Goal: Information Seeking & Learning: Learn about a topic

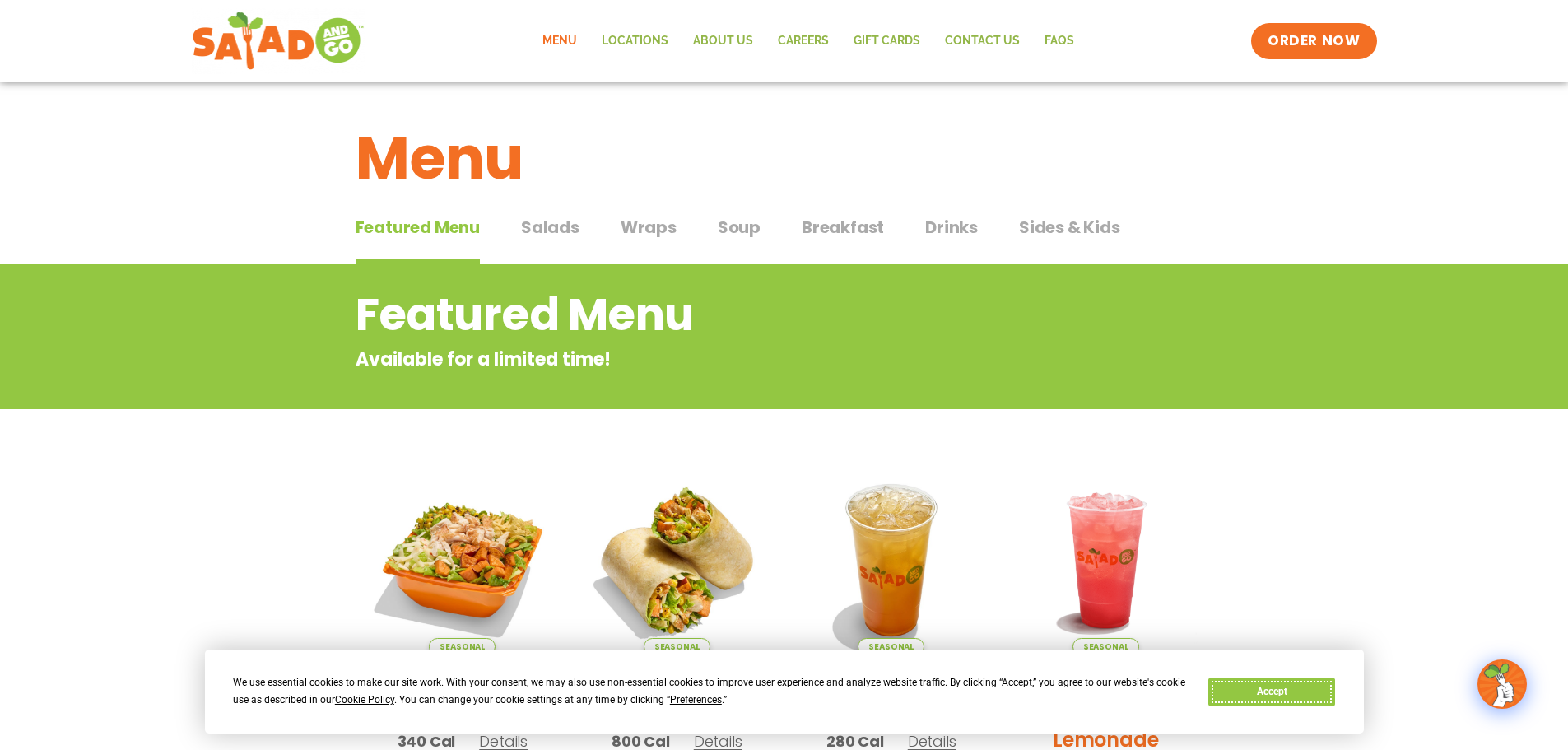
click at [1289, 696] on button "Accept" at bounding box center [1271, 691] width 126 height 29
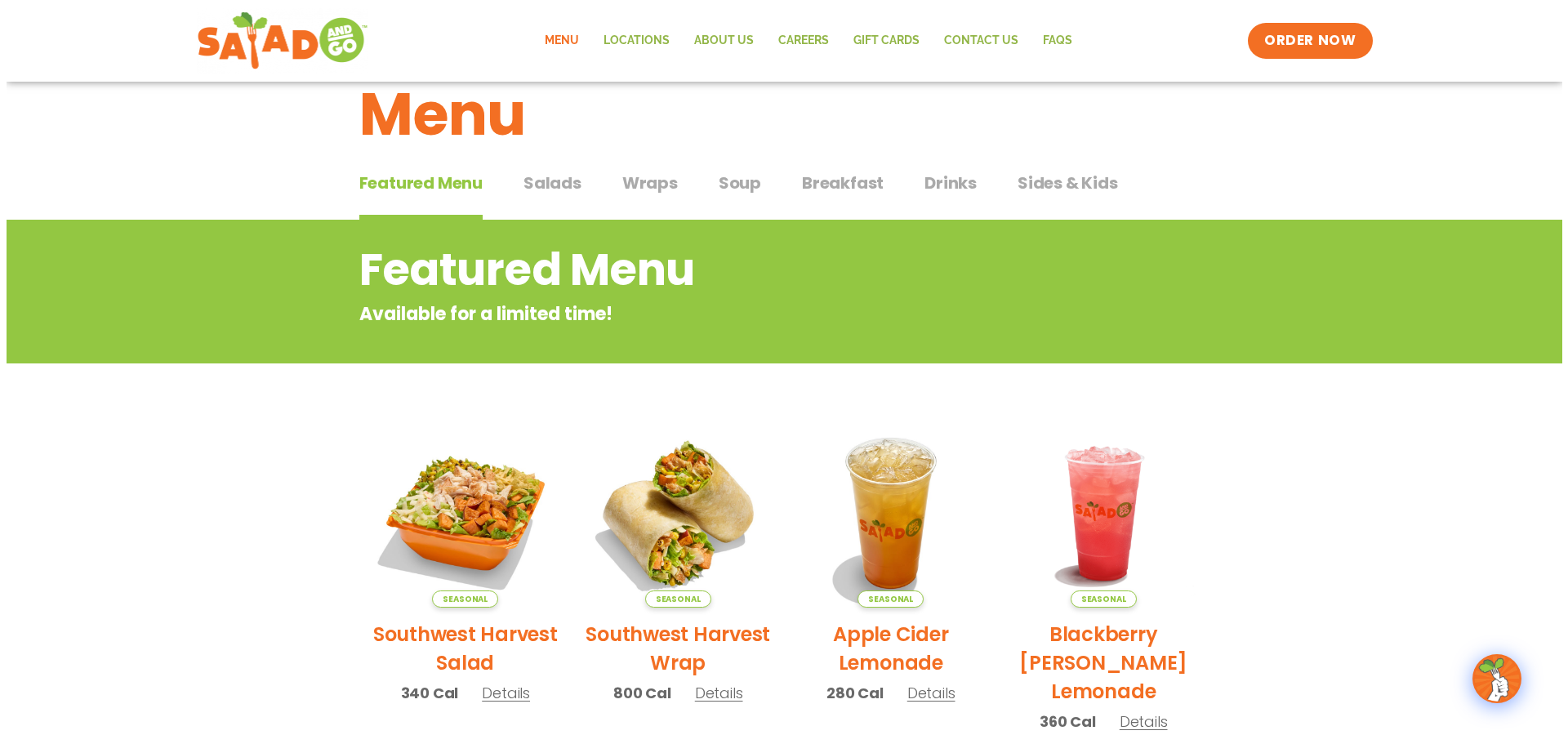
scroll to position [82, 0]
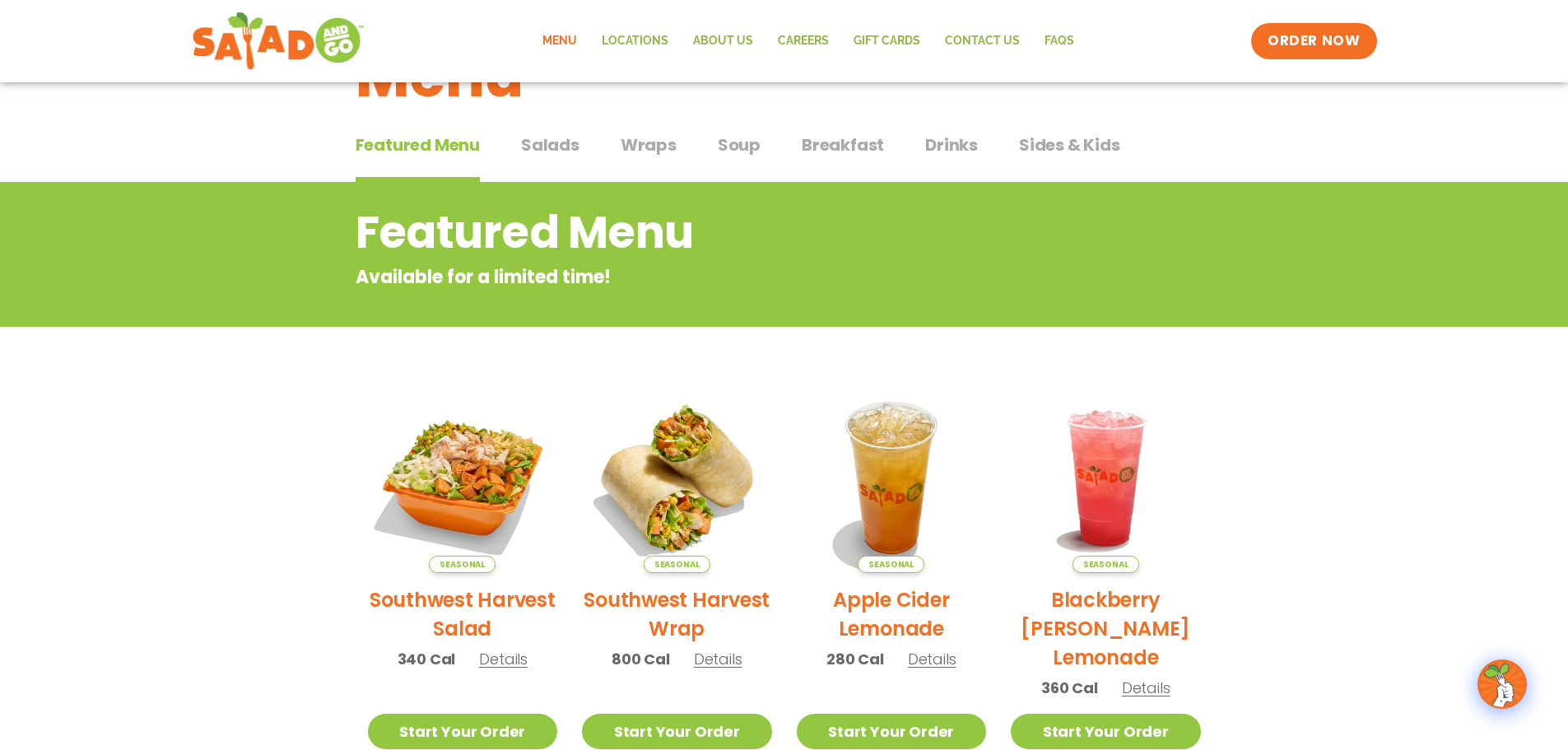
click at [454, 597] on h2 "Southwest Harvest Salad" at bounding box center [463, 614] width 191 height 58
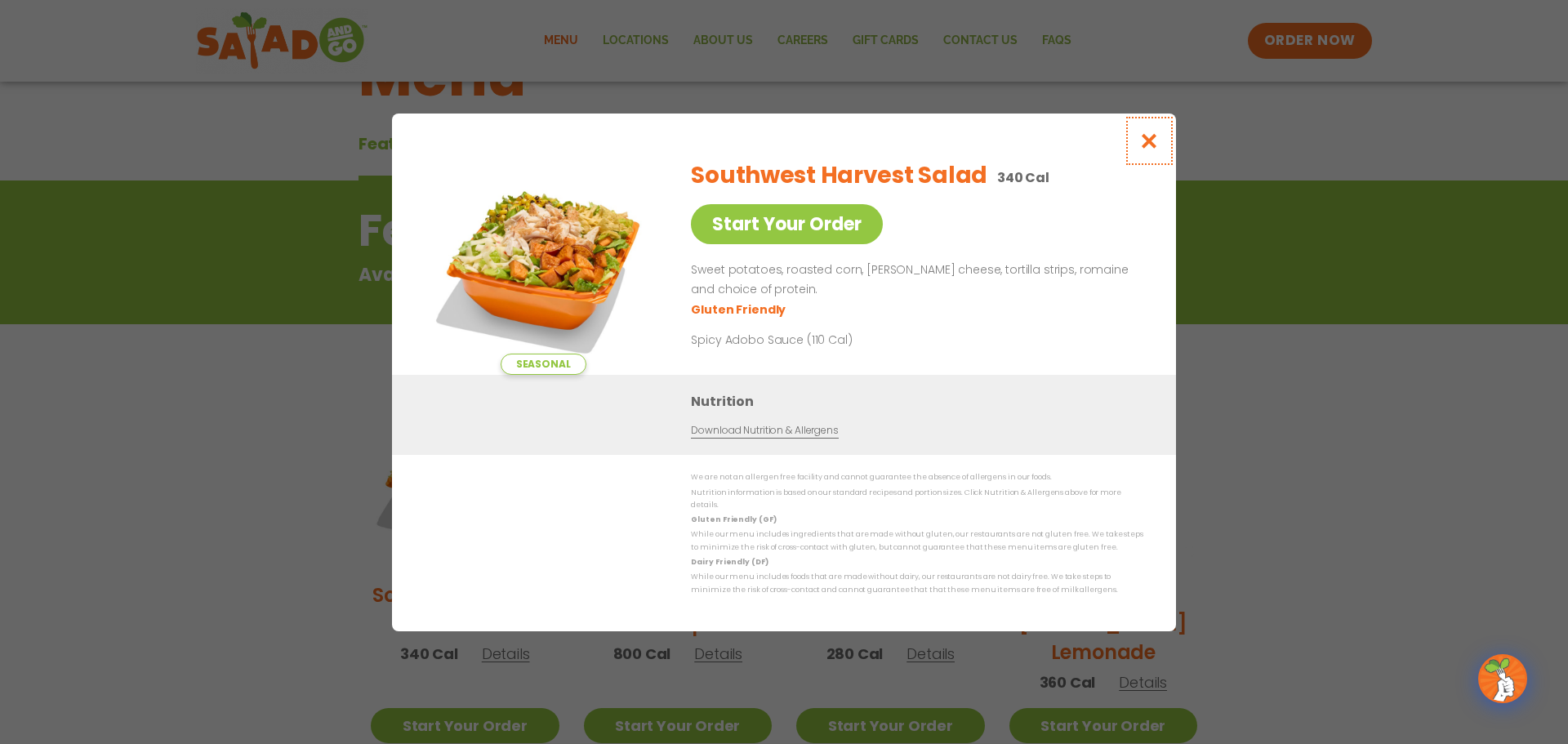
click at [1159, 168] on button "Close modal" at bounding box center [1149, 140] width 53 height 55
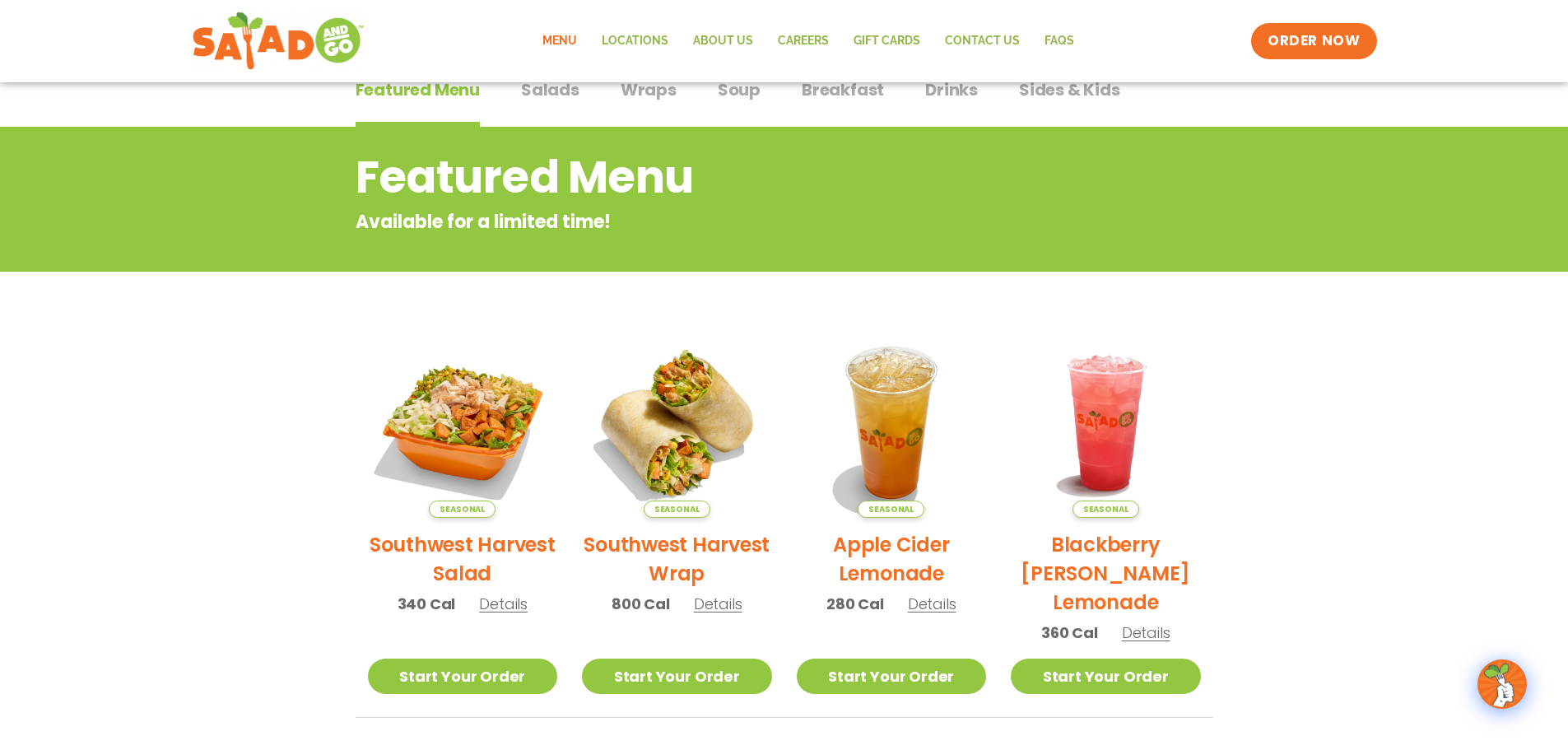
scroll to position [0, 0]
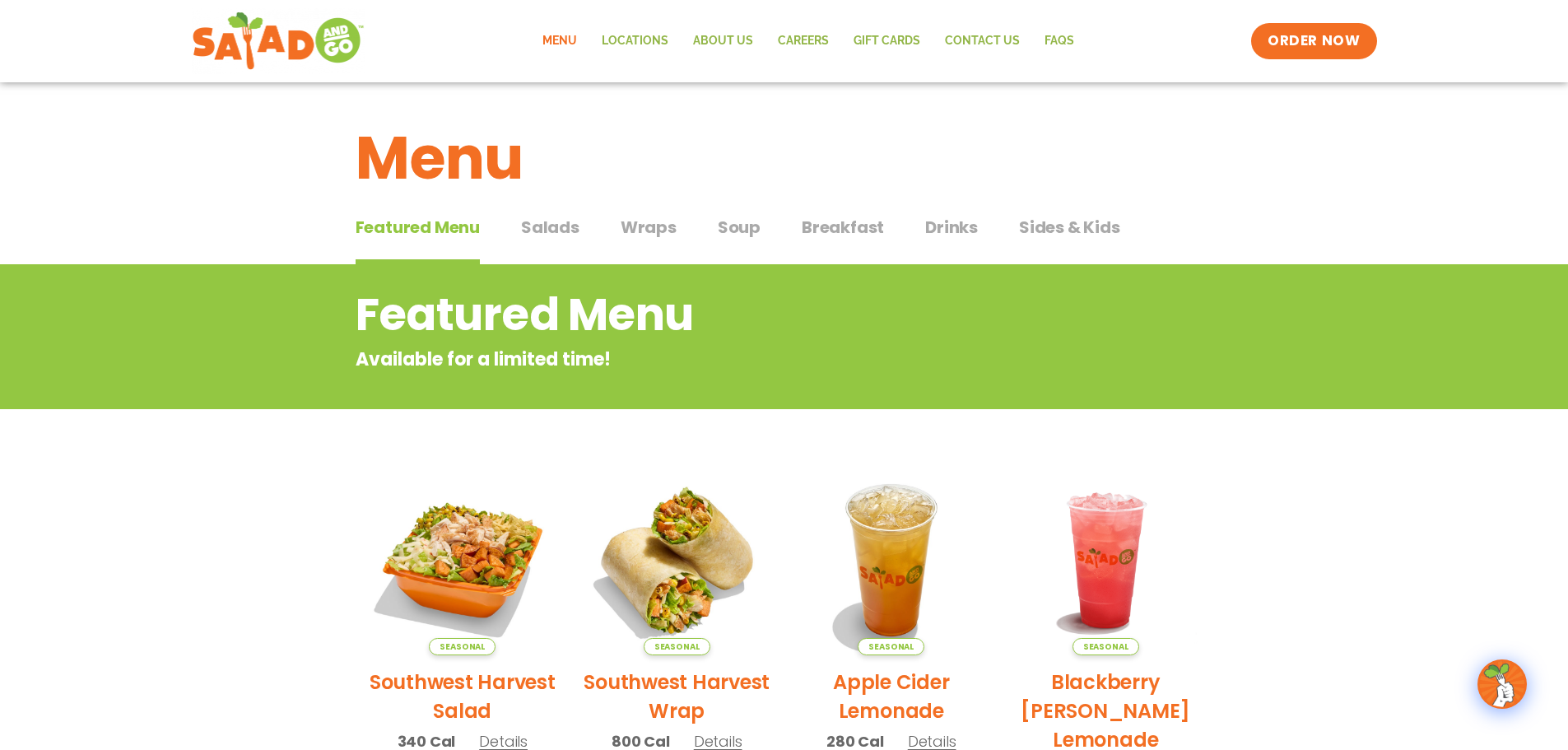
click at [733, 225] on span "Soup" at bounding box center [738, 227] width 43 height 25
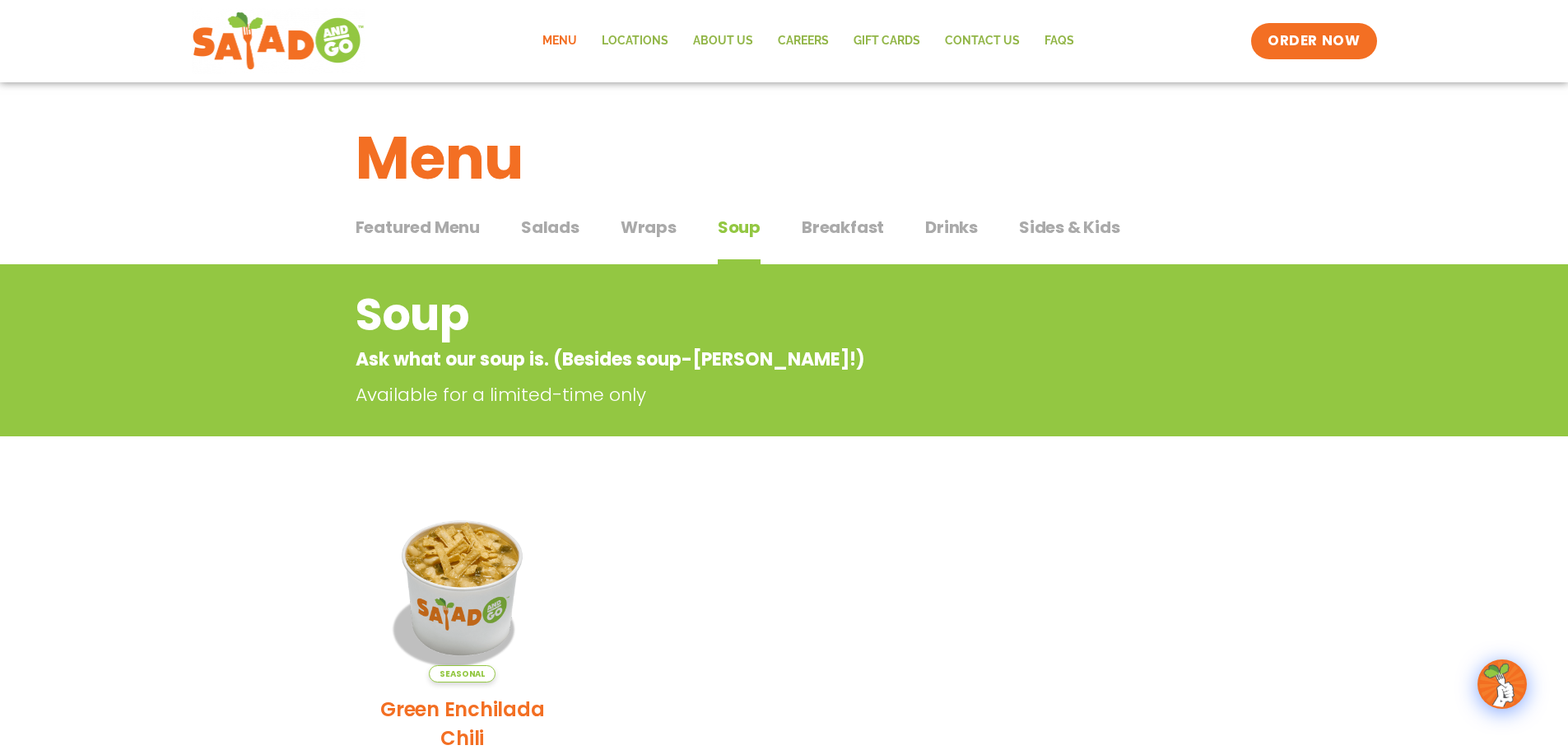
drag, startPoint x: 949, startPoint y: 257, endPoint x: 951, endPoint y: 235, distance: 22.1
click at [949, 257] on button "Drinks Drinks" at bounding box center [952, 240] width 53 height 50
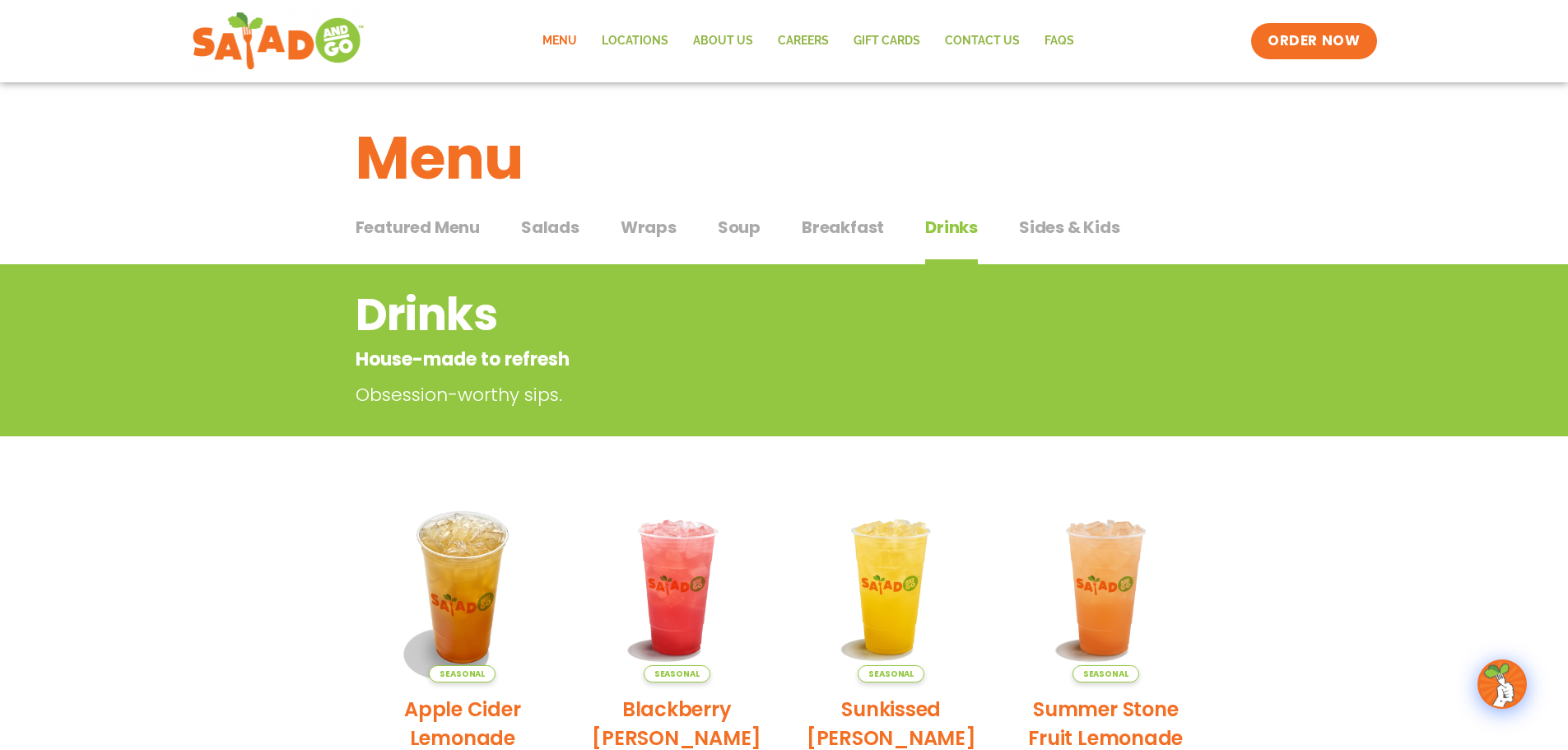
scroll to position [329, 0]
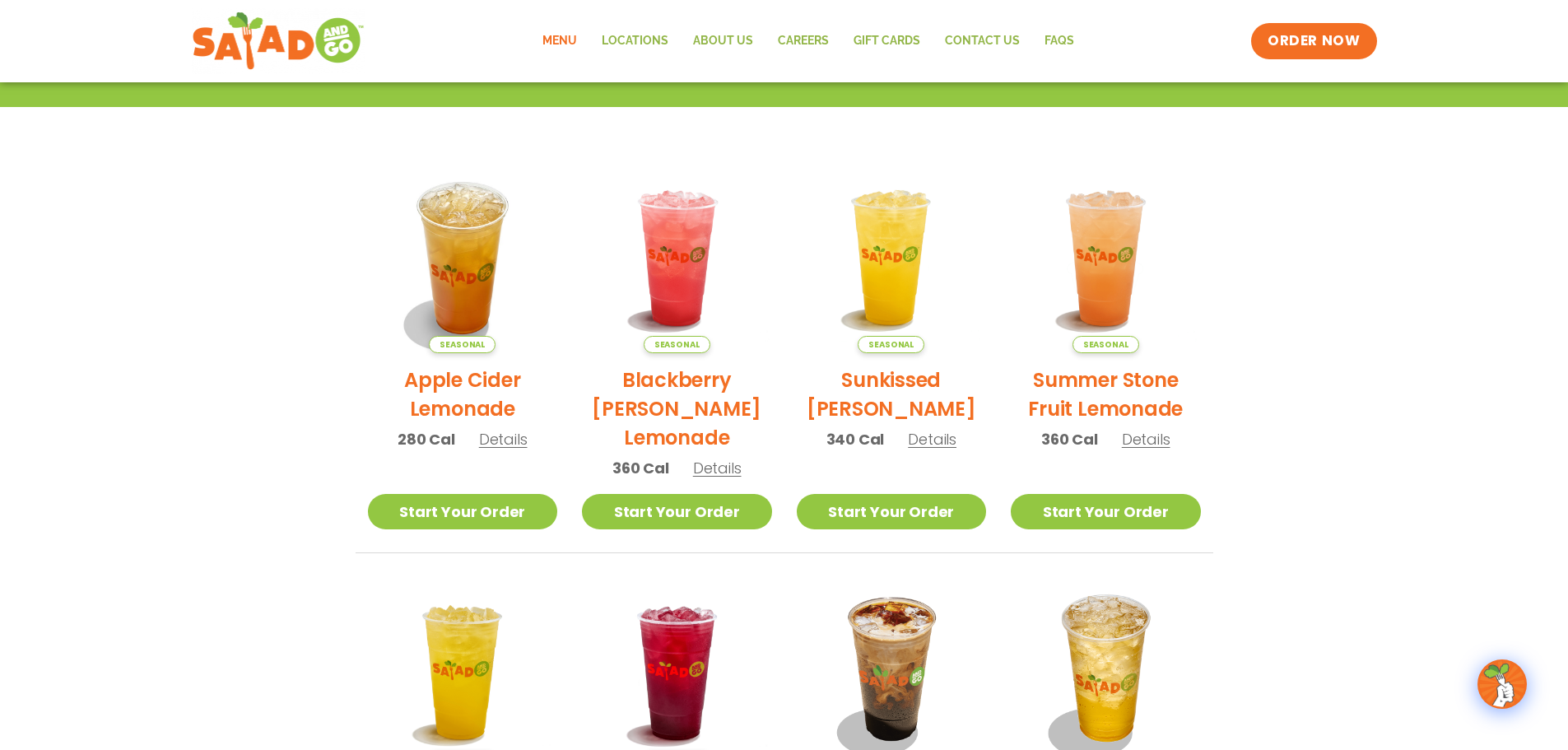
click at [1147, 449] on span "Details" at bounding box center [1146, 438] width 48 height 20
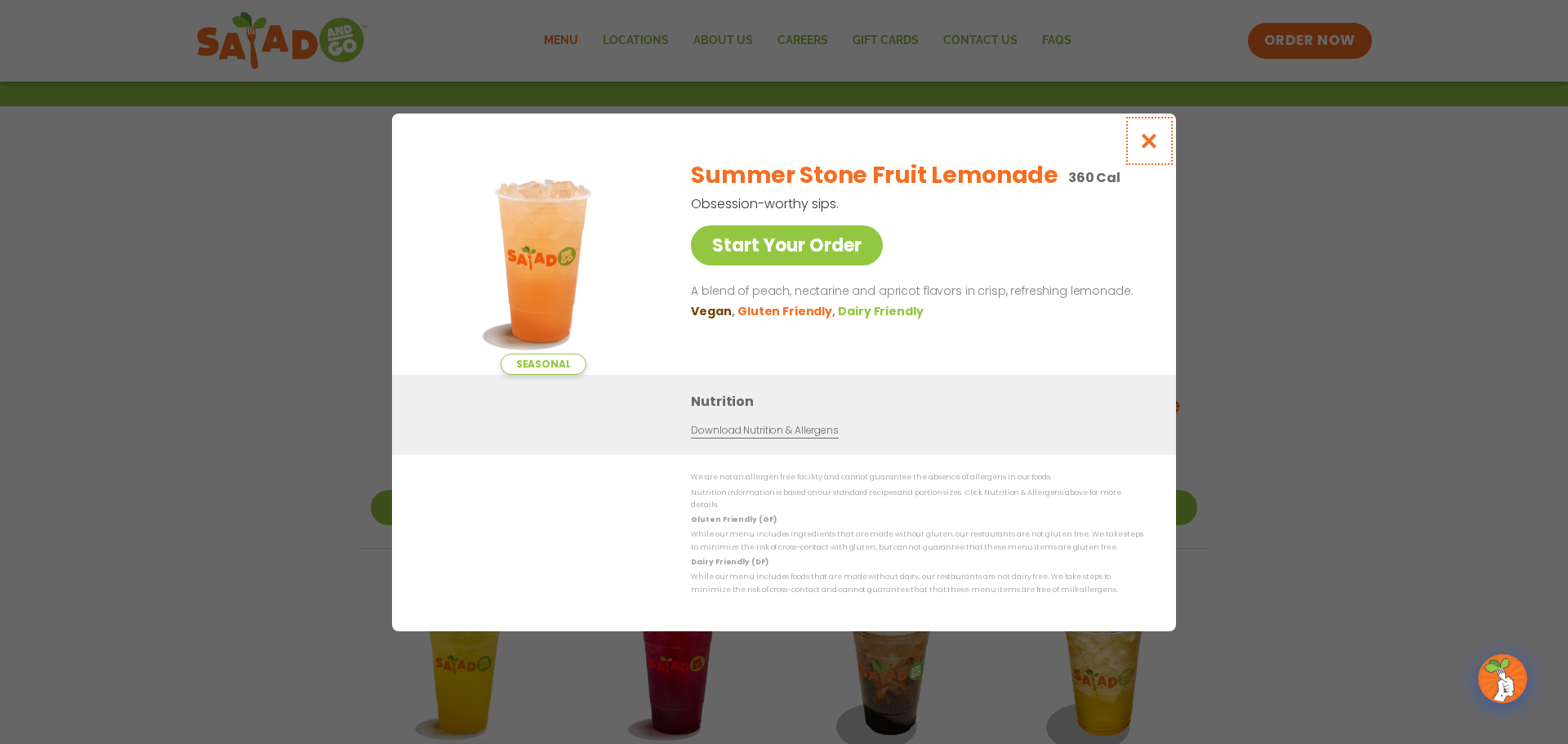
click at [1157, 146] on icon "Close modal" at bounding box center [1149, 141] width 20 height 17
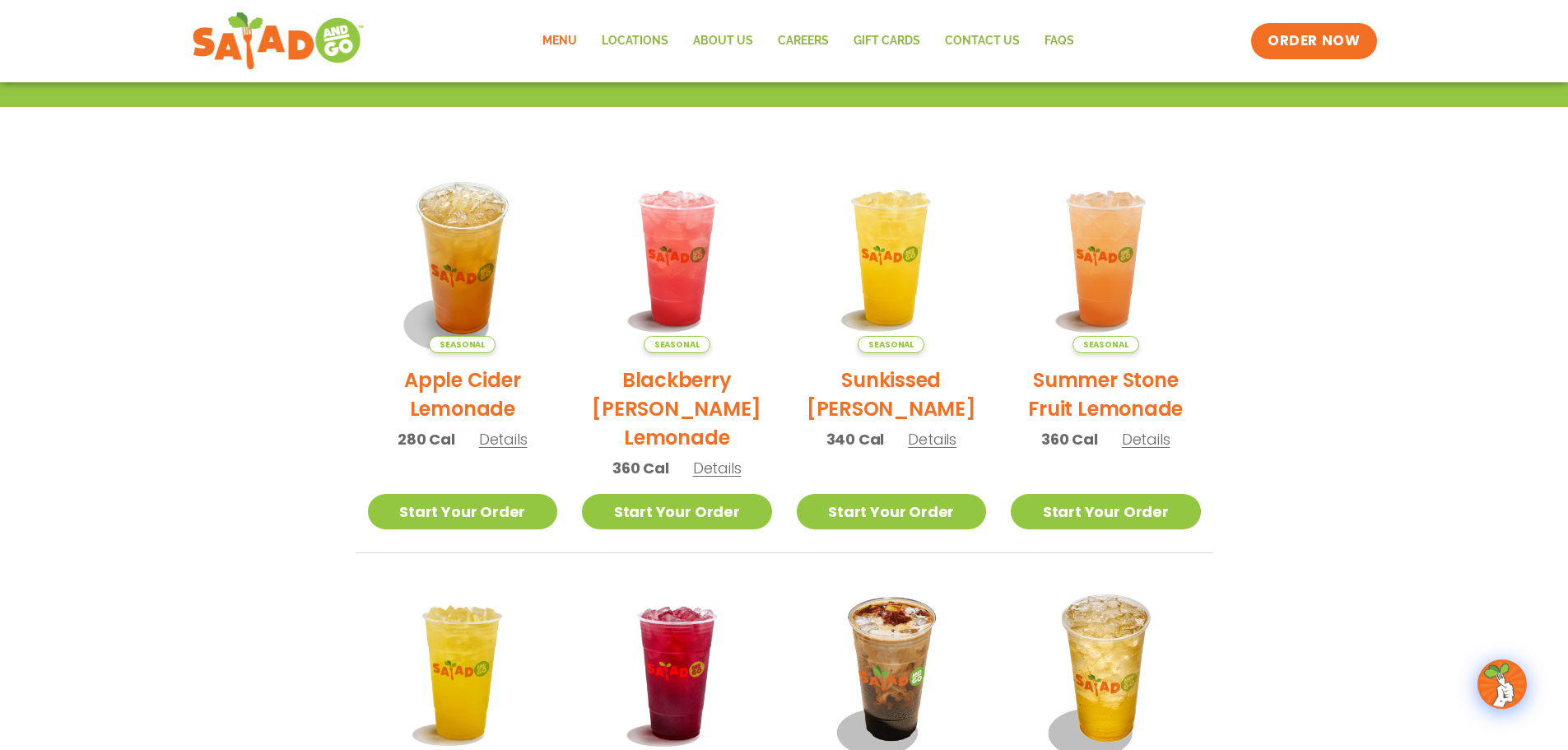
click at [1166, 148] on section "Drinks House-made to refresh Obsession-worthy sips. Seasonal Apple Cider Lemona…" at bounding box center [784, 644] width 1568 height 1418
